Goal: Information Seeking & Learning: Understand process/instructions

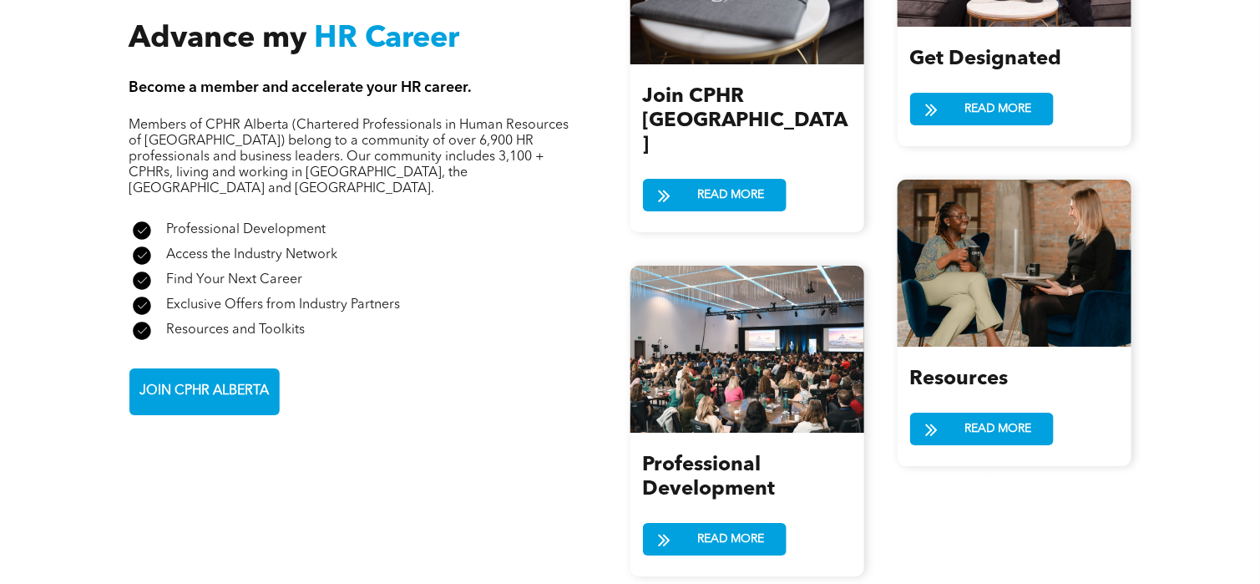
scroll to position [2088, 0]
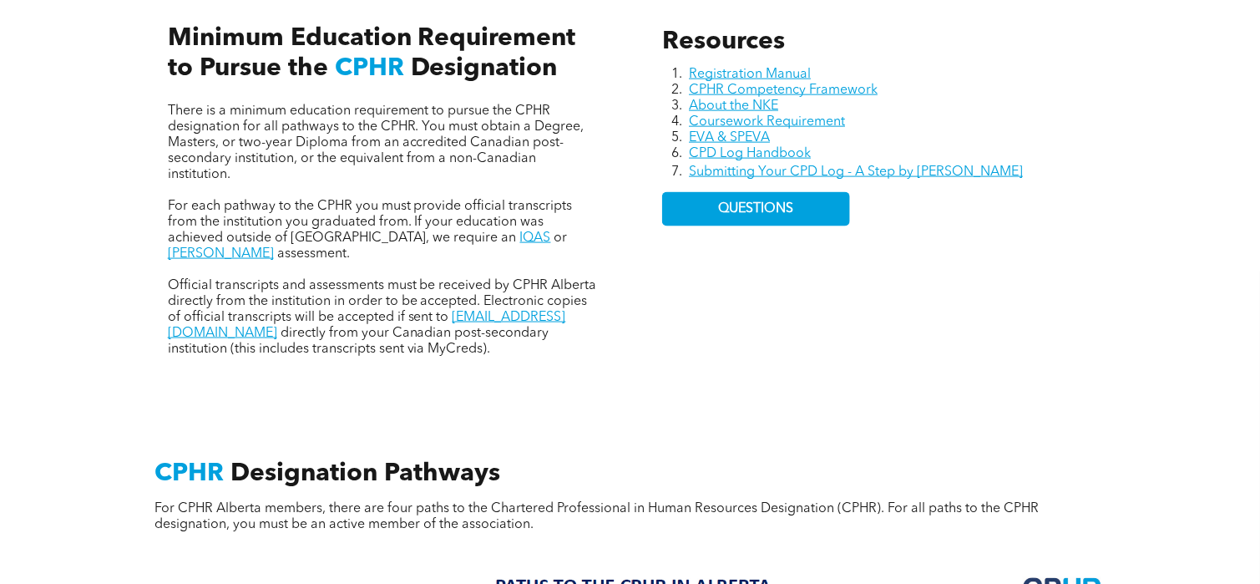
scroll to position [785, 0]
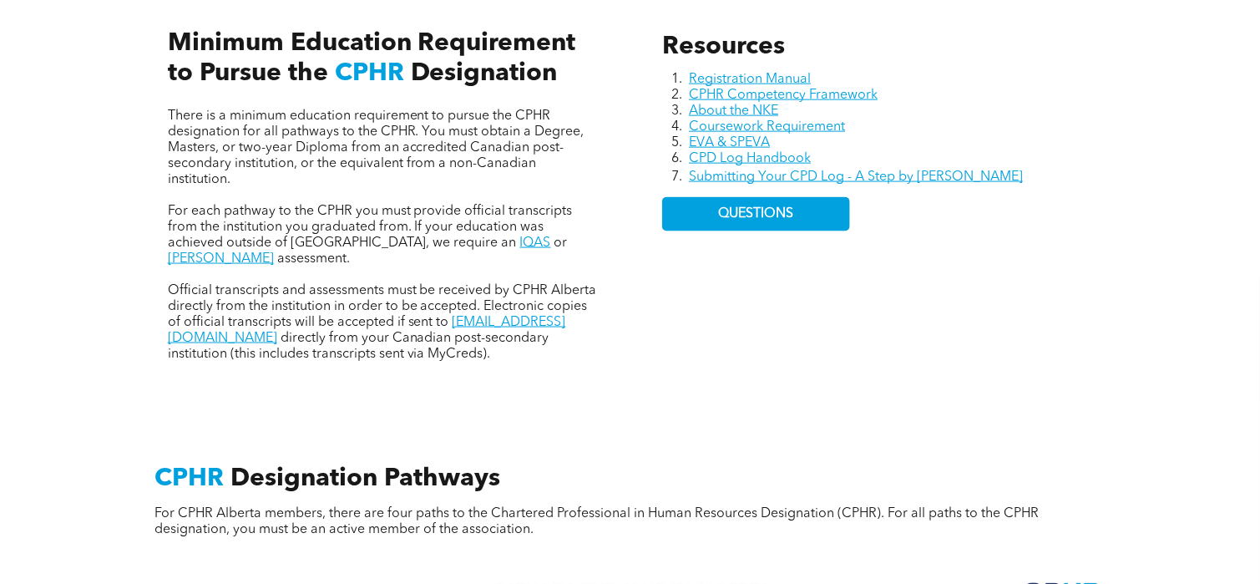
drag, startPoint x: 659, startPoint y: 73, endPoint x: 941, endPoint y: 211, distance: 314.5
click at [905, 195] on div "Resources Registration Manual CPHR Competency Framework About the NKE Coursewor…" at bounding box center [877, 196] width 457 height 357
click at [940, 211] on div "Resources Registration Manual CPHR Competency Framework About the NKE Coursewor…" at bounding box center [877, 196] width 457 height 357
